Goal: Task Accomplishment & Management: Complete application form

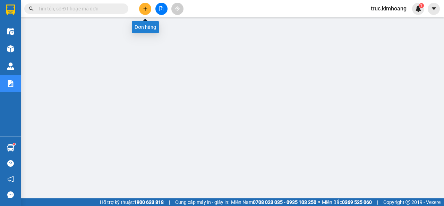
click at [145, 9] on icon "plus" at bounding box center [145, 8] width 4 height 0
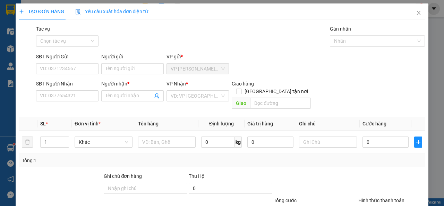
click at [72, 89] on div "SĐT Người Nhận" at bounding box center [67, 85] width 62 height 10
click at [72, 90] on input "SĐT Người Nhận" at bounding box center [67, 95] width 62 height 11
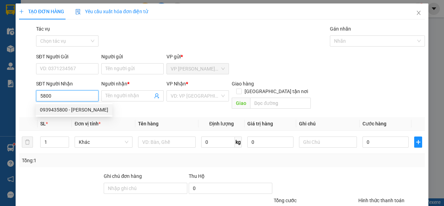
click at [93, 112] on div "0939435800 - [PERSON_NAME]" at bounding box center [74, 110] width 68 height 8
type input "0939435800"
type input "[PERSON_NAME]"
type input "40.000"
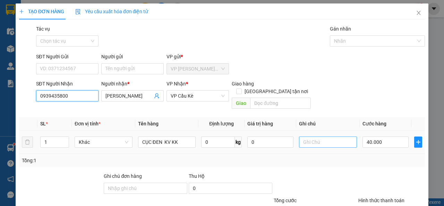
type input "0939435800"
click at [312, 138] on input "text" at bounding box center [328, 141] width 58 height 11
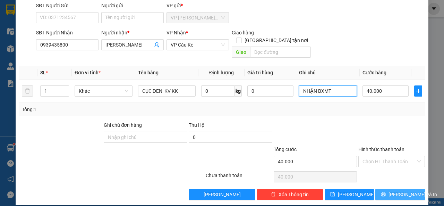
type input "NHẬN BXMT"
click at [388, 189] on button "[PERSON_NAME] và In" at bounding box center [401, 194] width 50 height 11
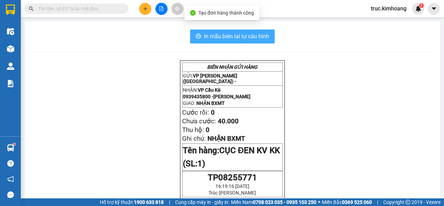
drag, startPoint x: 231, startPoint y: 36, endPoint x: 237, endPoint y: 43, distance: 9.1
click at [230, 36] on span "In mẫu biên lai tự cấu hình" at bounding box center [236, 36] width 65 height 9
click at [223, 37] on span "In mẫu biên lai tự cấu hình" at bounding box center [236, 36] width 65 height 9
